Goal: Find specific page/section: Find specific page/section

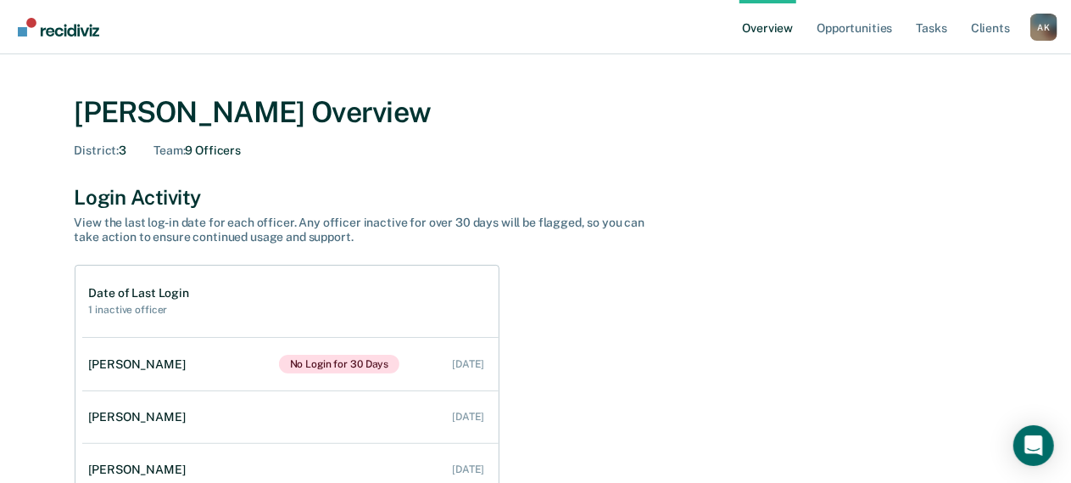
click at [1036, 35] on div "A K" at bounding box center [1044, 27] width 27 height 27
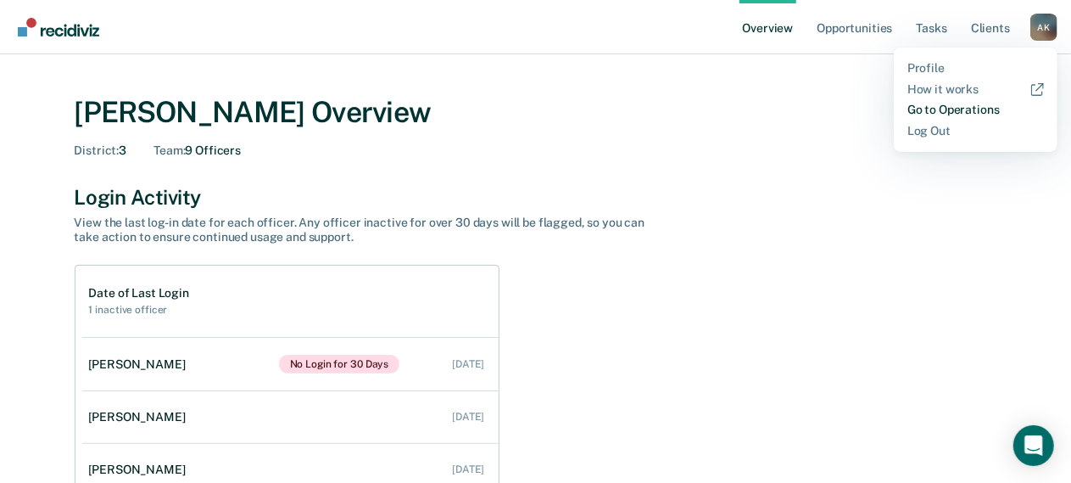
click at [984, 110] on link "Go to Operations" at bounding box center [976, 110] width 137 height 14
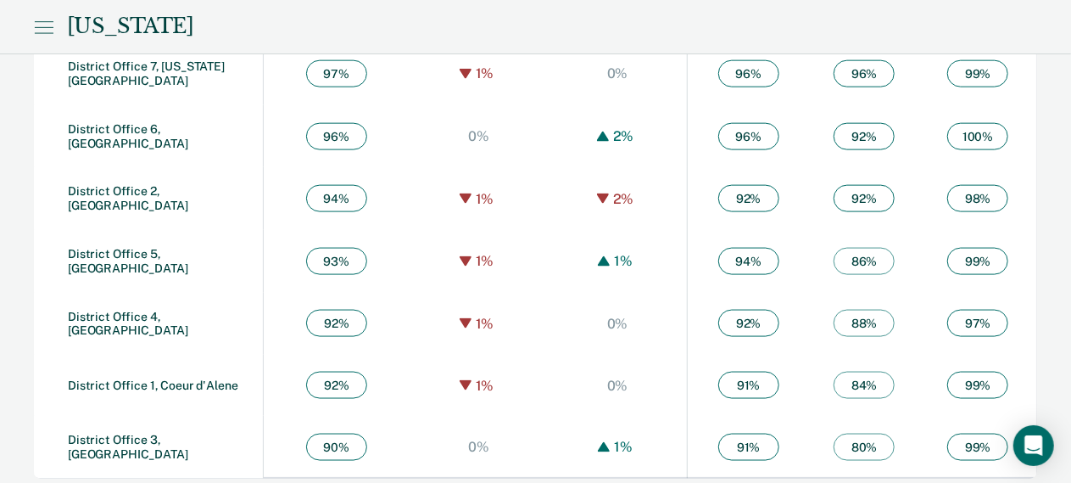
scroll to position [1066, 0]
click at [188, 442] on link "District Office 3, [GEOGRAPHIC_DATA]" at bounding box center [128, 446] width 120 height 28
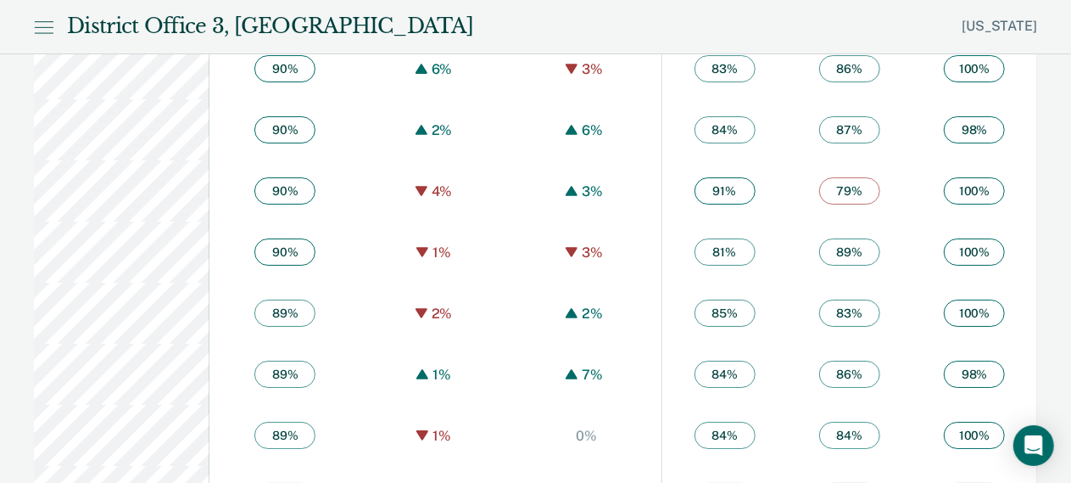
scroll to position [2952, 0]
